Goal: Transaction & Acquisition: Purchase product/service

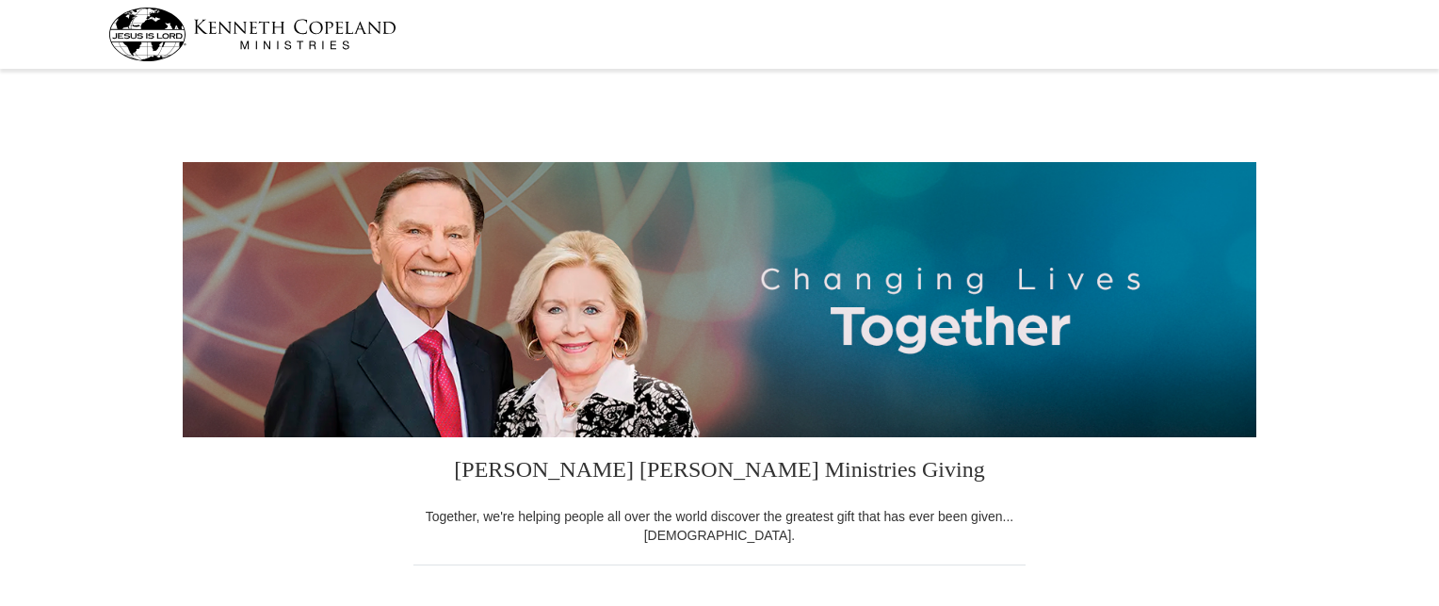
select select "GA"
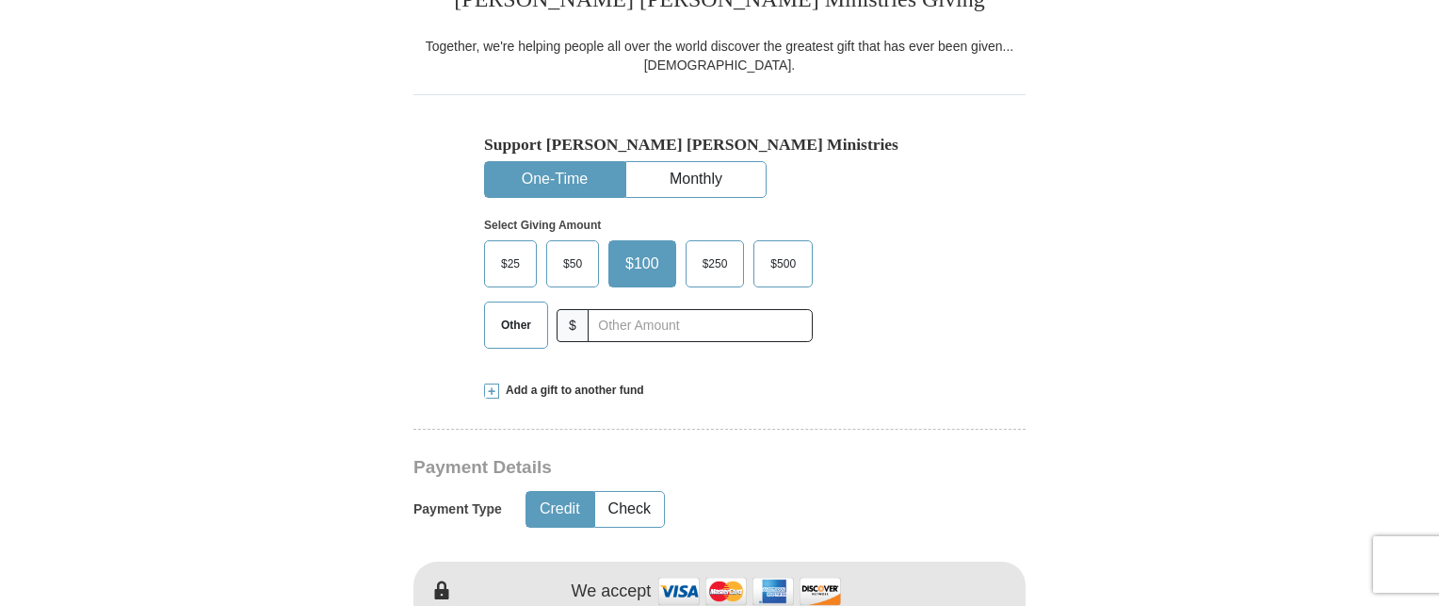
scroll to position [472, 0]
click at [708, 169] on button "Monthly" at bounding box center [695, 177] width 139 height 35
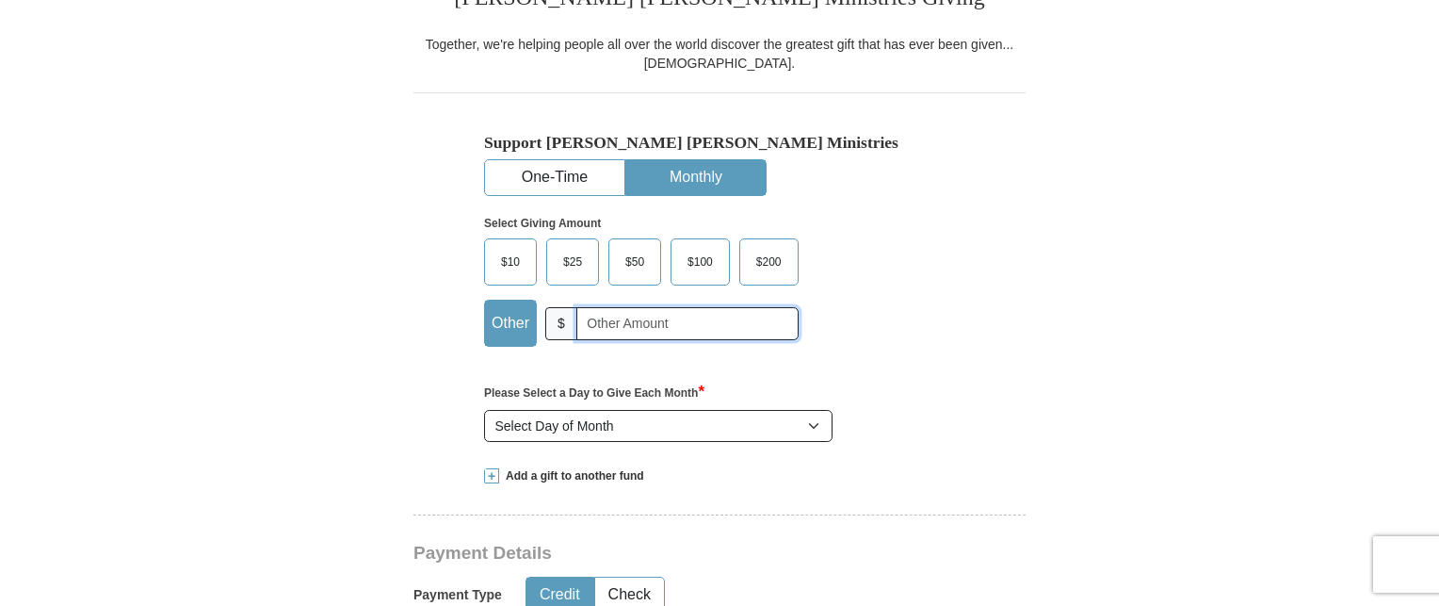
click at [594, 319] on input "text" at bounding box center [687, 323] width 222 height 33
type input "30.00"
click at [809, 421] on select "Select Day of Month 1 2 3 4 5 6 7 8 9 10 11 12 13 14 15 16 17 18 19 20 21 22 23…" at bounding box center [658, 426] width 349 height 32
click at [810, 415] on select "Select Day of Month 1 2 3 4 5 6 7 8 9 10 11 12 13 14 15 16 17 18 19 20 21 22 23…" at bounding box center [658, 426] width 349 height 32
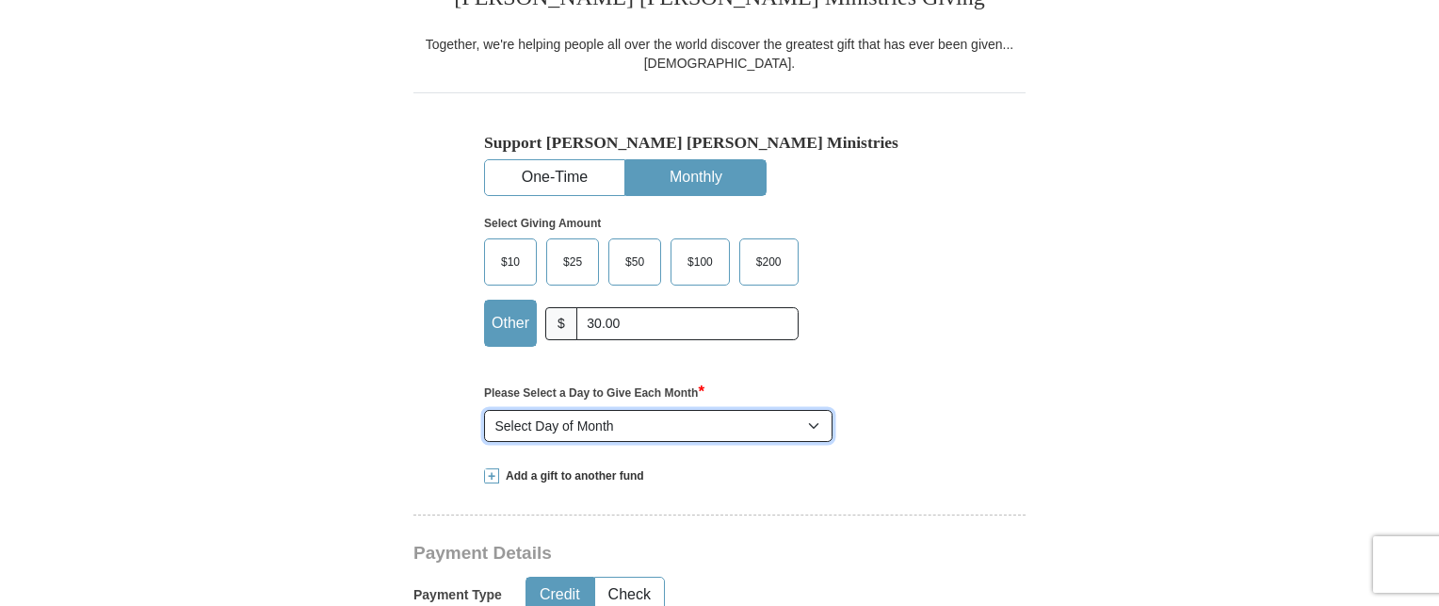
click at [810, 415] on select "Select Day of Month 1 2 3 4 5 6 7 8 9 10 11 12 13 14 15 16 17 18 19 20 21 22 23…" at bounding box center [658, 426] width 349 height 32
select select "24"
click at [484, 410] on select "Select Day of Month 1 2 3 4 5 6 7 8 9 10 11 12 13 14 15 16 17 18 19 20 21 22 23…" at bounding box center [658, 426] width 349 height 32
click at [541, 421] on select "Select Day of Month 1 2 3 4 5 6 7 8 9 10 11 12 13 14 15 16 17 18 19 20 21 22 23…" at bounding box center [658, 426] width 349 height 32
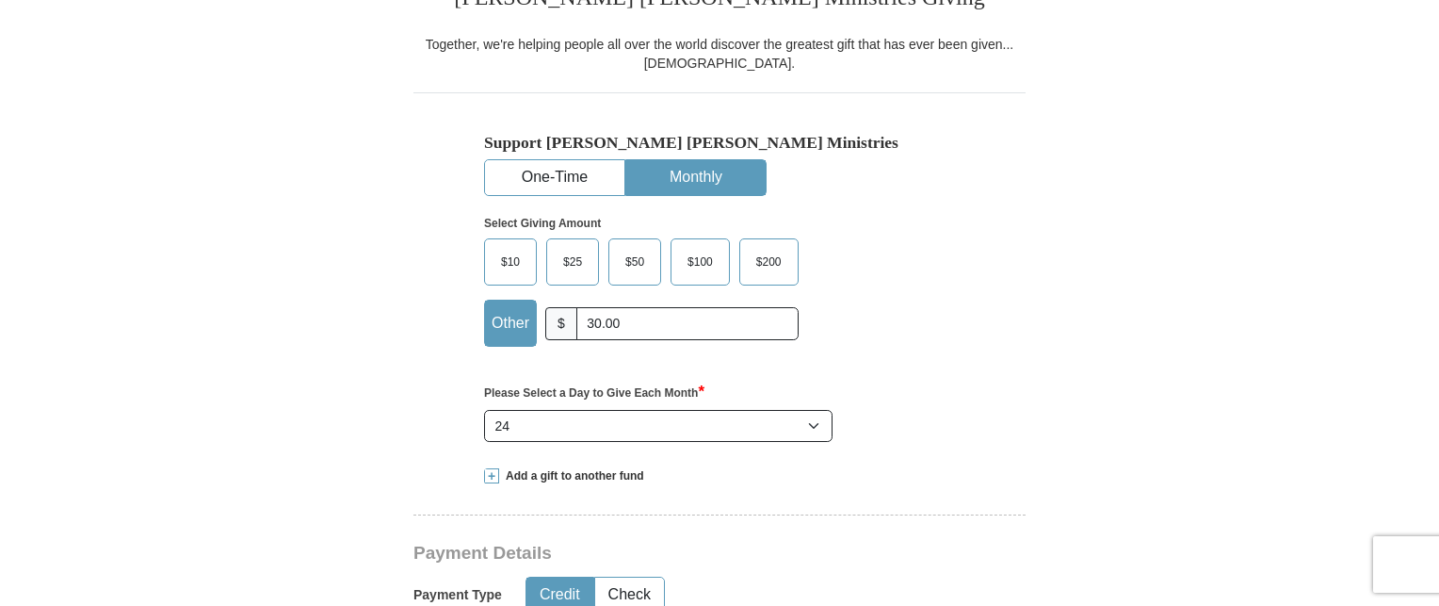
click at [564, 186] on button "One-Time" at bounding box center [554, 177] width 139 height 35
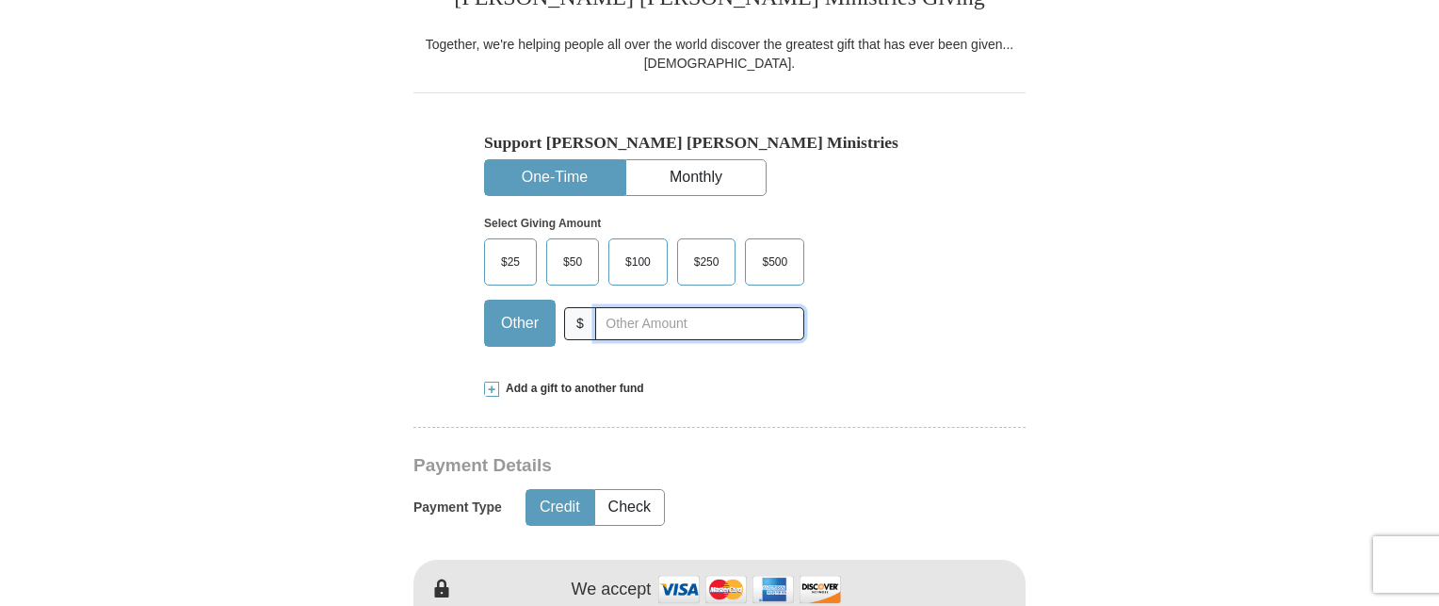
click at [623, 327] on input "text" at bounding box center [699, 323] width 209 height 33
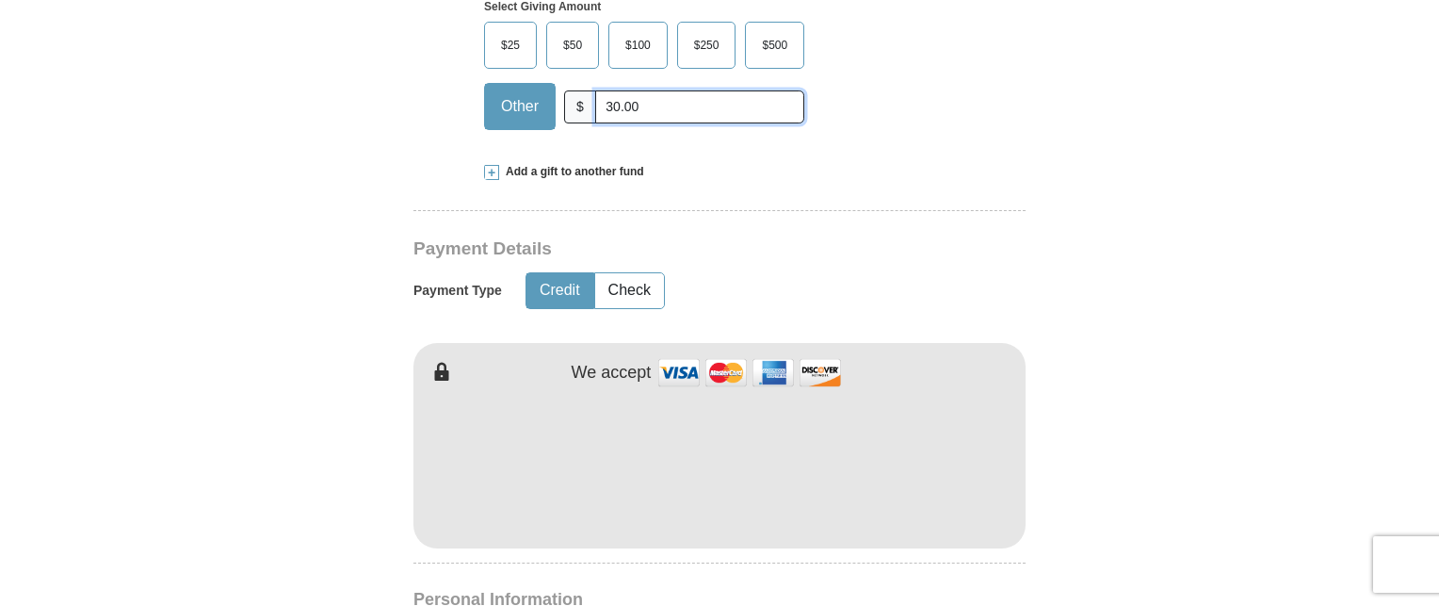
scroll to position [690, 0]
type input "30.00"
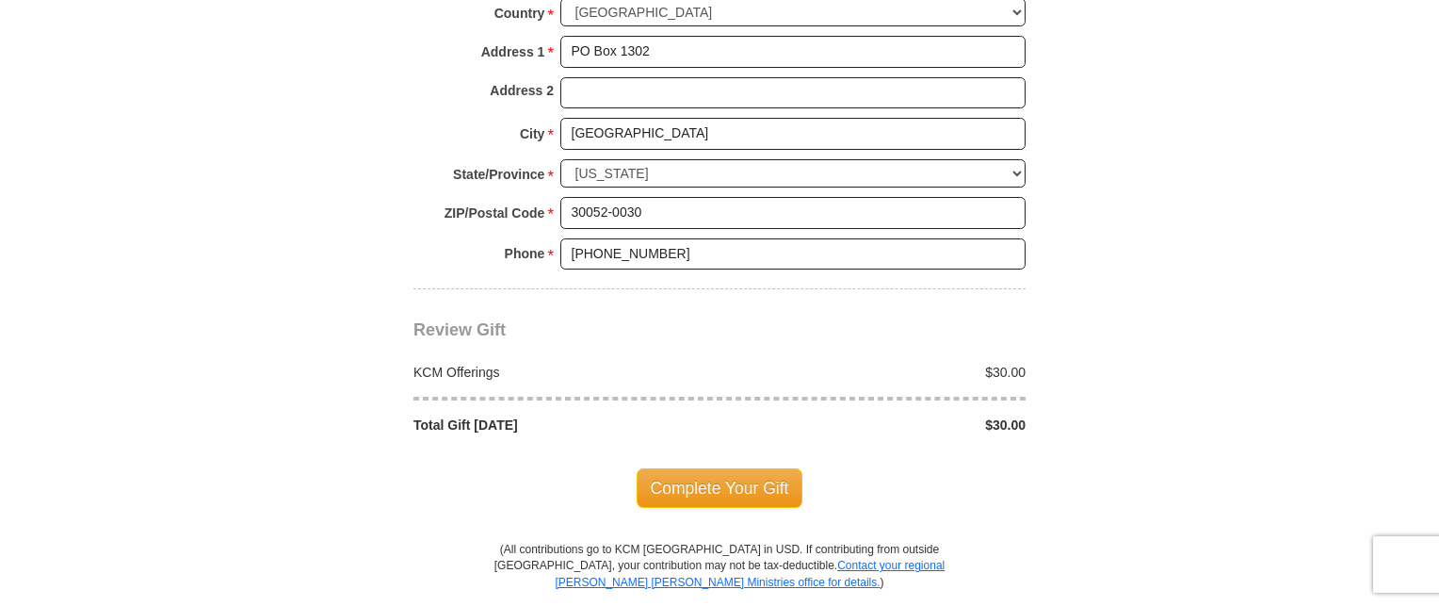
scroll to position [1501, 0]
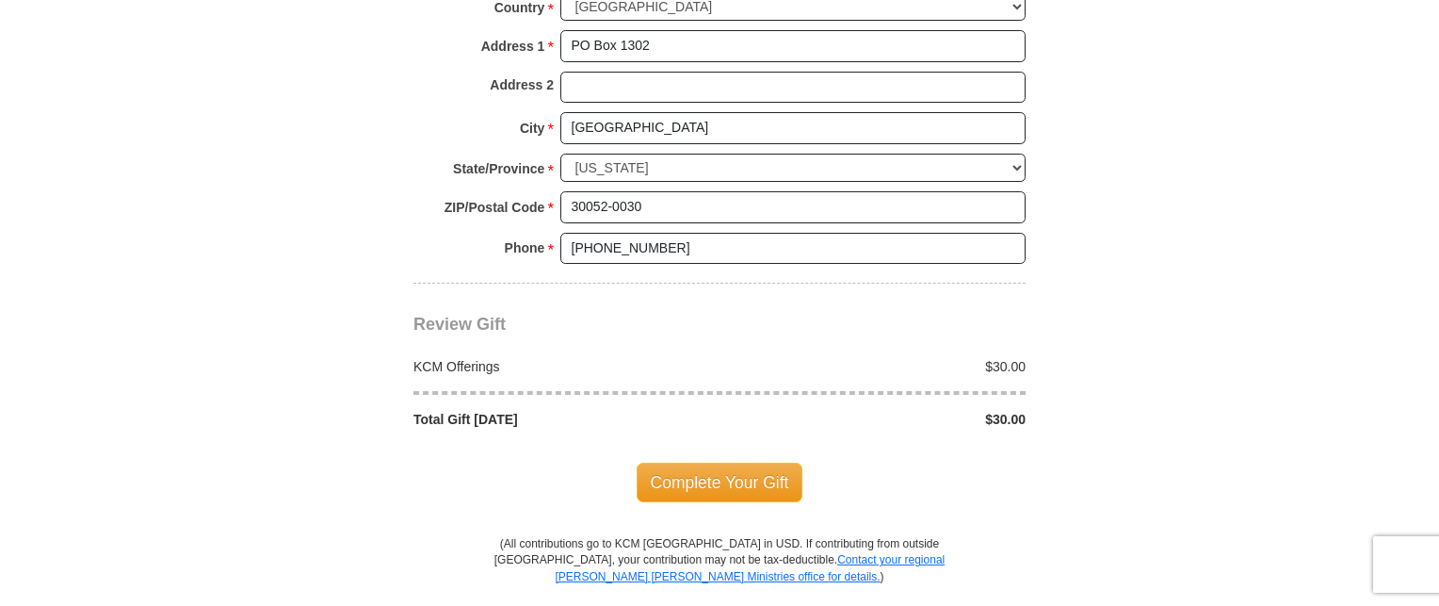
click at [1352, 137] on body "[PERSON_NAME] [PERSON_NAME] Ministries Giving Together, we're helping people al…" at bounding box center [719, 170] width 1439 height 3343
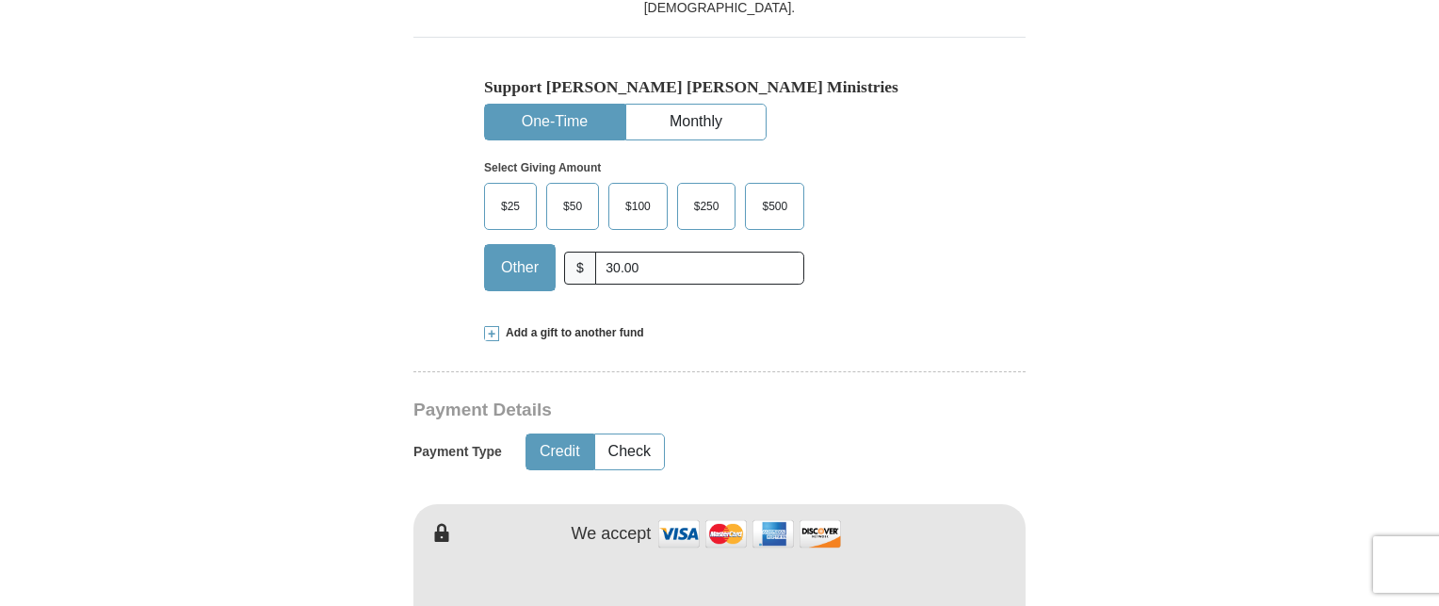
scroll to position [489, 0]
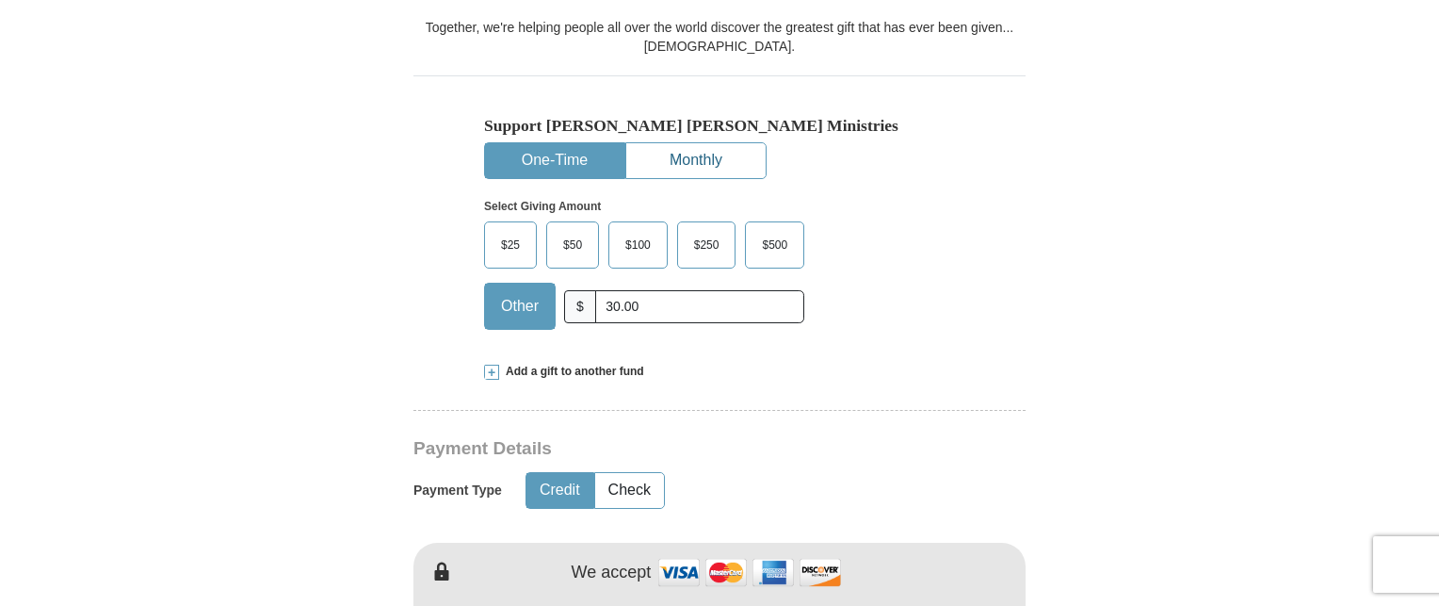
click at [720, 151] on button "Monthly" at bounding box center [695, 160] width 139 height 35
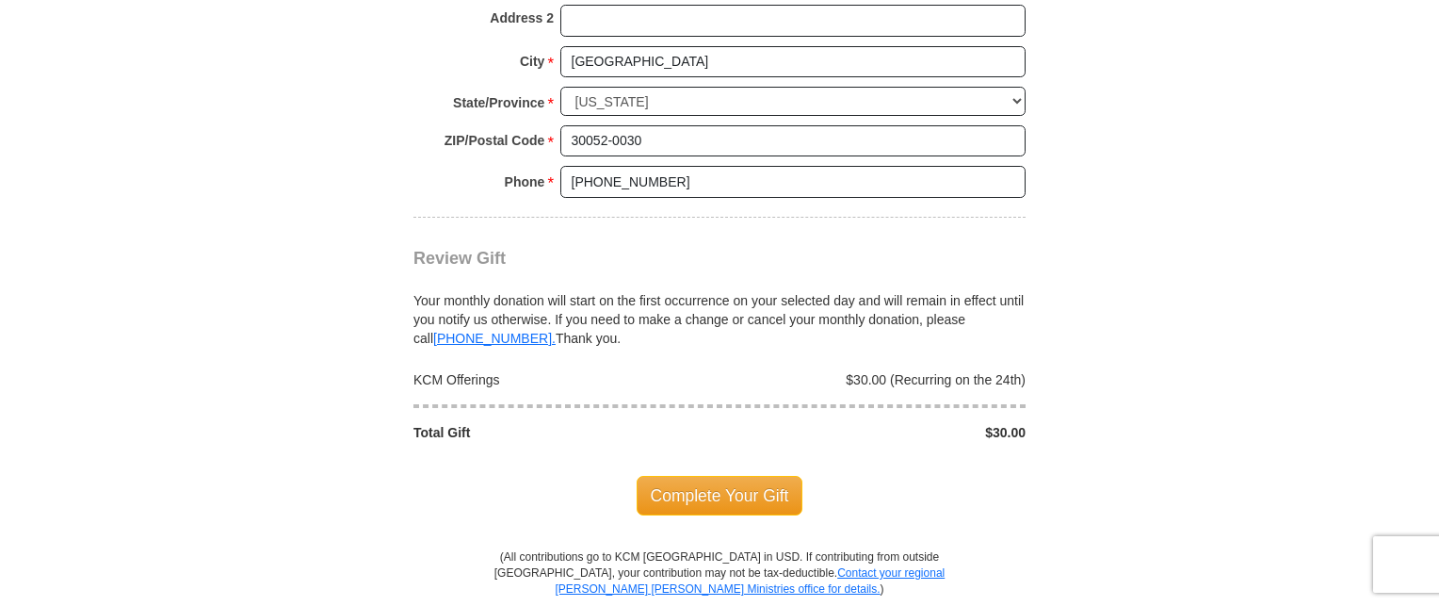
scroll to position [1657, 0]
click at [738, 495] on span "Complete Your Gift" at bounding box center [720, 494] width 167 height 40
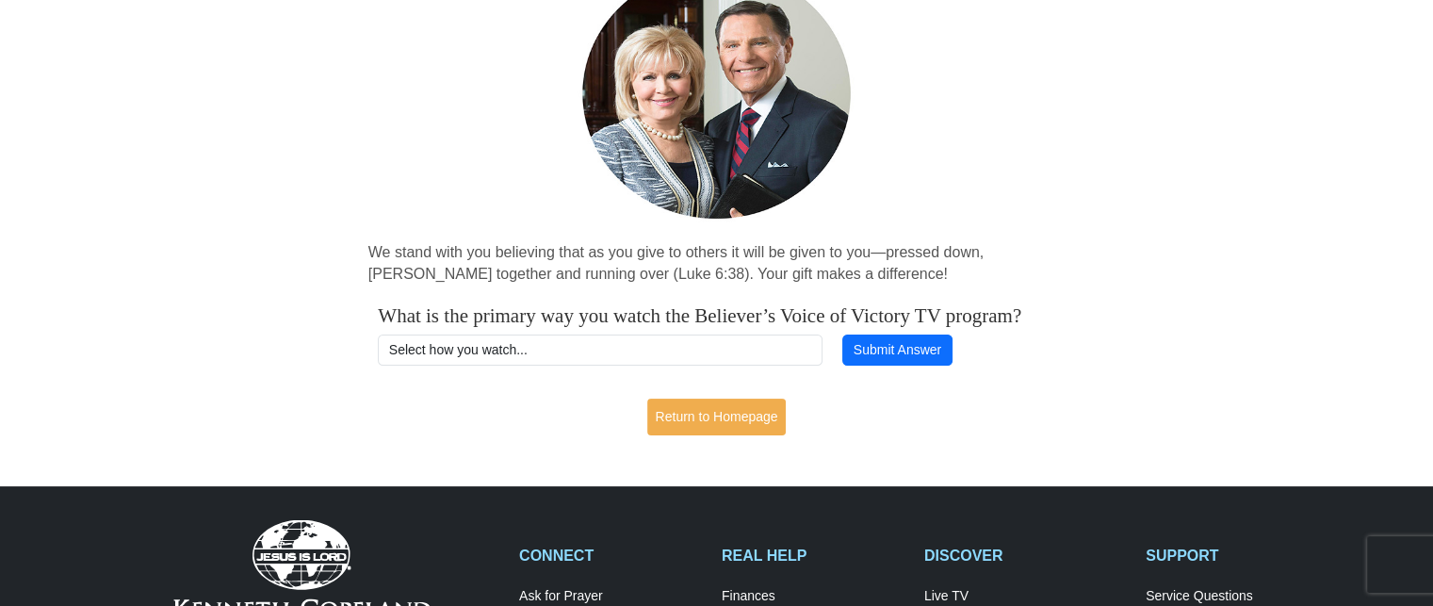
scroll to position [153, 0]
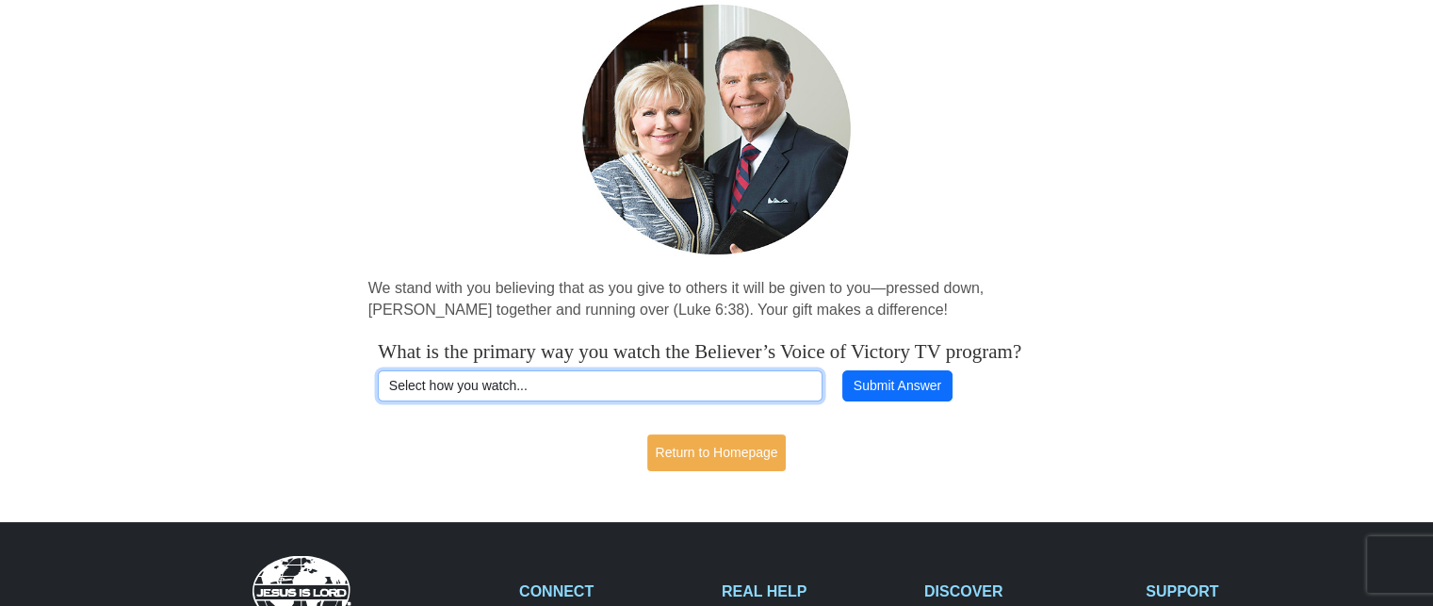
click at [735, 398] on select "Select how you watch... Daystar Morning Daystar Evening KCM.org GoVictory.com V…" at bounding box center [600, 386] width 445 height 32
select select "YOUTUBE"
click at [378, 393] on select "Select how you watch... Daystar Morning Daystar Evening KCM.org GoVictory.com V…" at bounding box center [600, 386] width 445 height 32
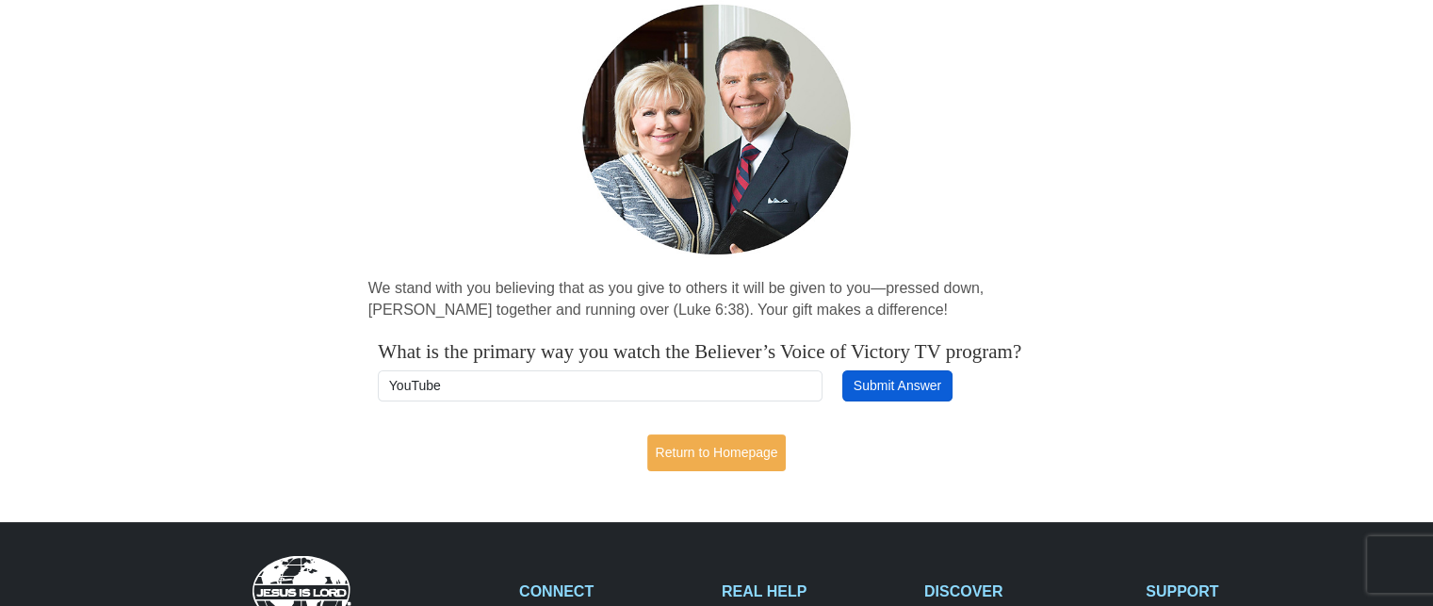
click at [893, 402] on button "Submit Answer" at bounding box center [896, 386] width 109 height 32
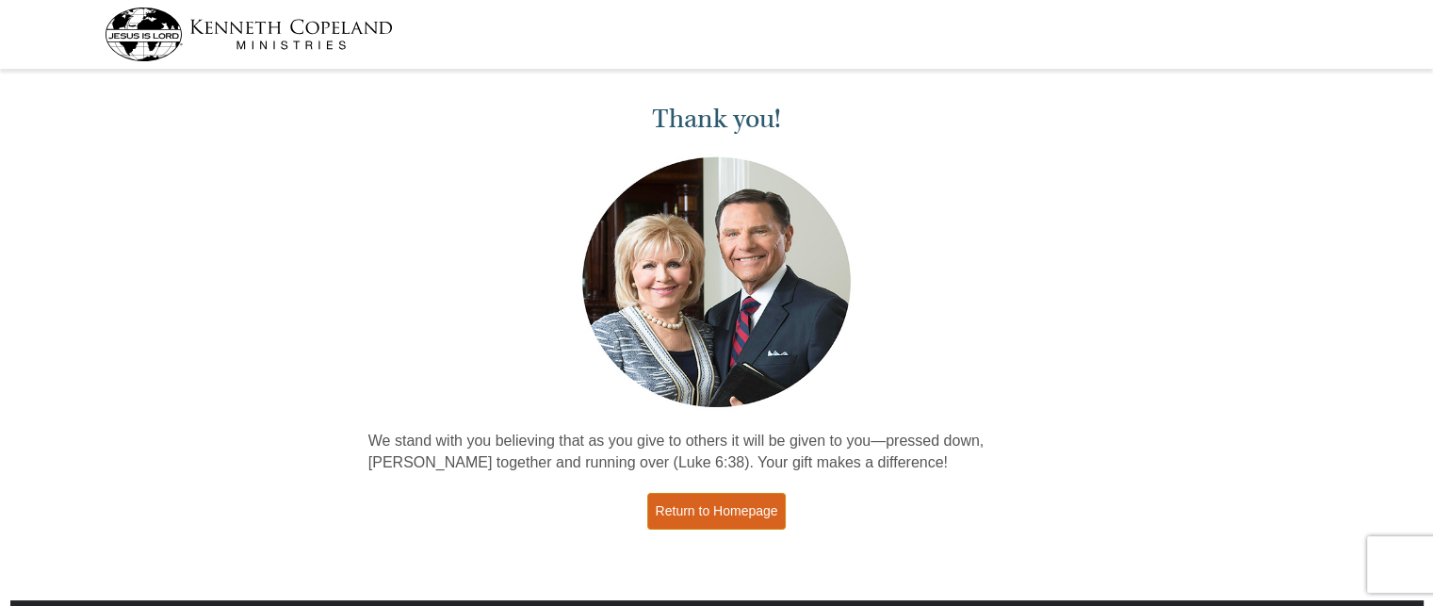
click at [689, 501] on link "Return to Homepage" at bounding box center [716, 511] width 139 height 37
